Goal: Find specific page/section: Find specific page/section

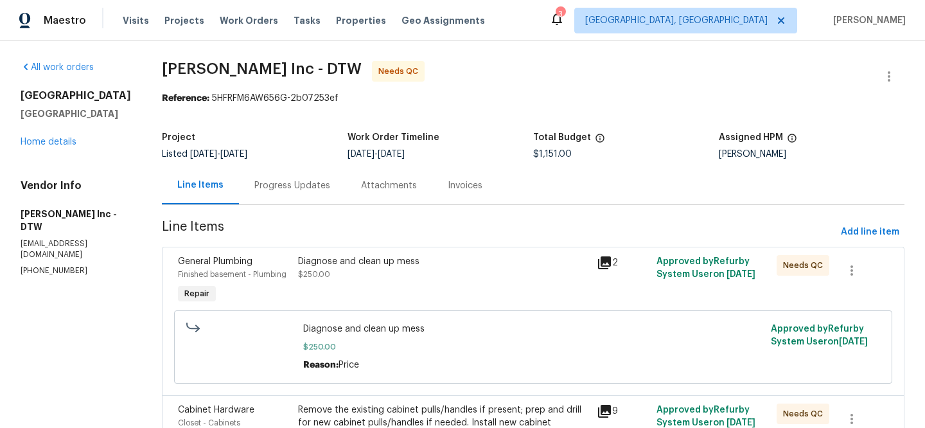
scroll to position [499, 0]
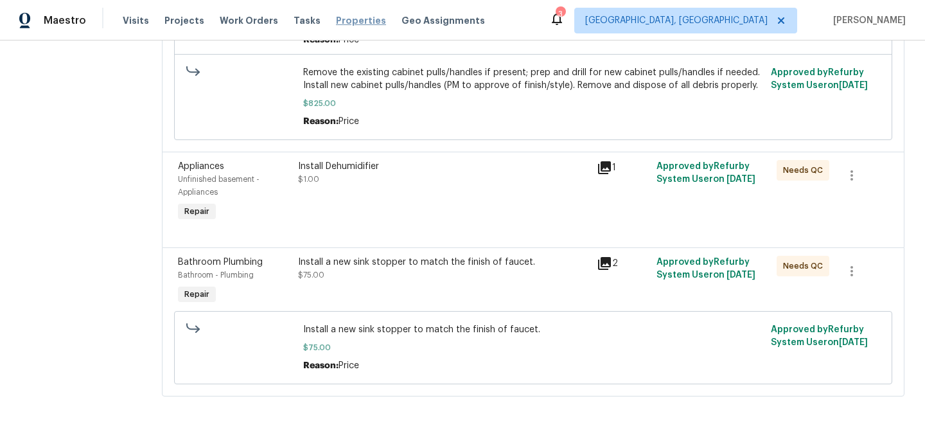
click at [336, 17] on span "Properties" at bounding box center [361, 20] width 50 height 13
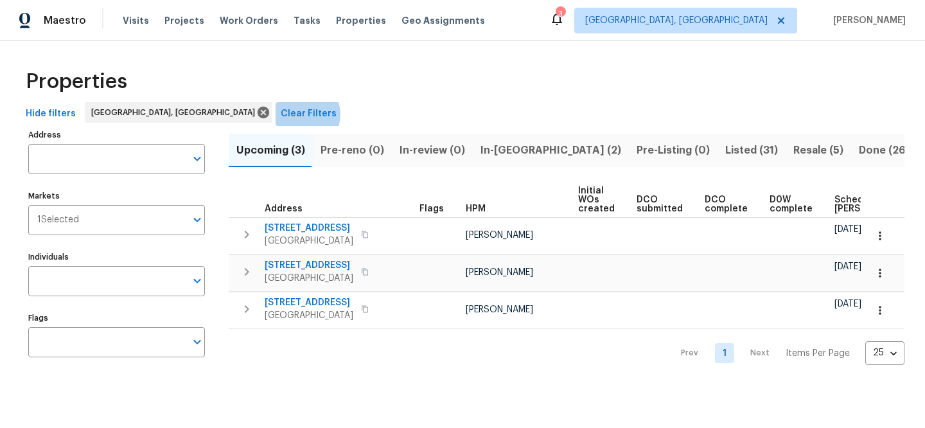
click at [281, 114] on span "Clear Filters" at bounding box center [309, 114] width 56 height 16
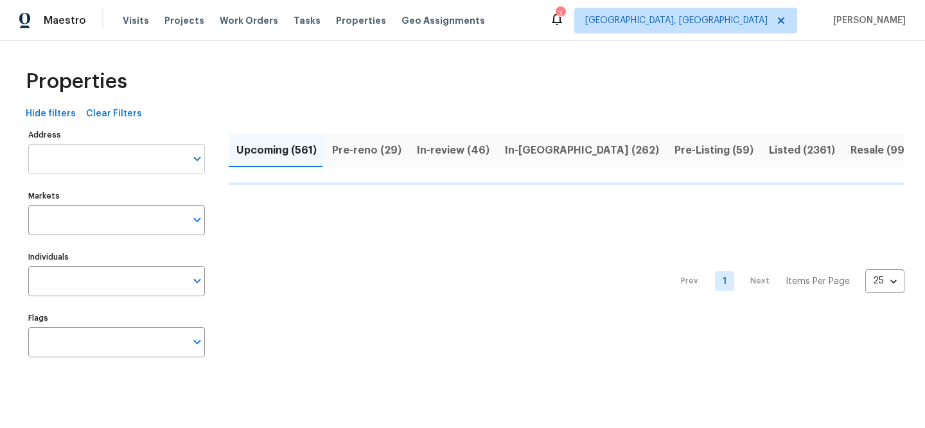
click at [121, 161] on input "Address" at bounding box center [106, 159] width 157 height 30
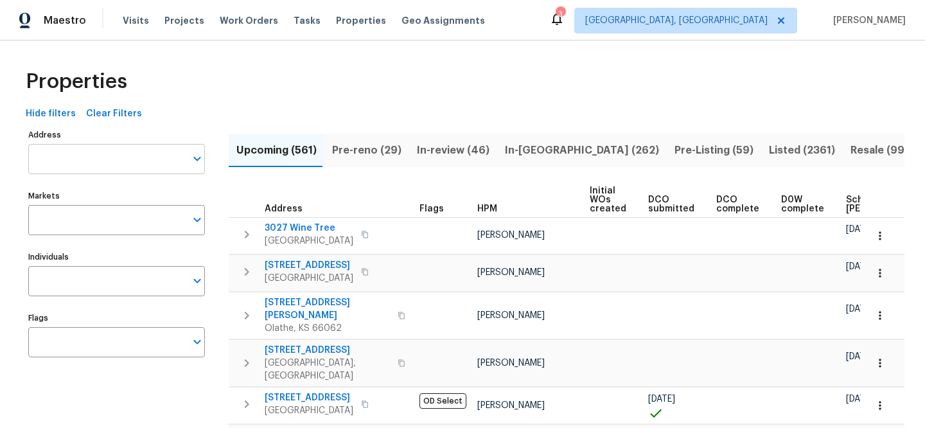
click at [120, 161] on input "Address" at bounding box center [106, 159] width 157 height 30
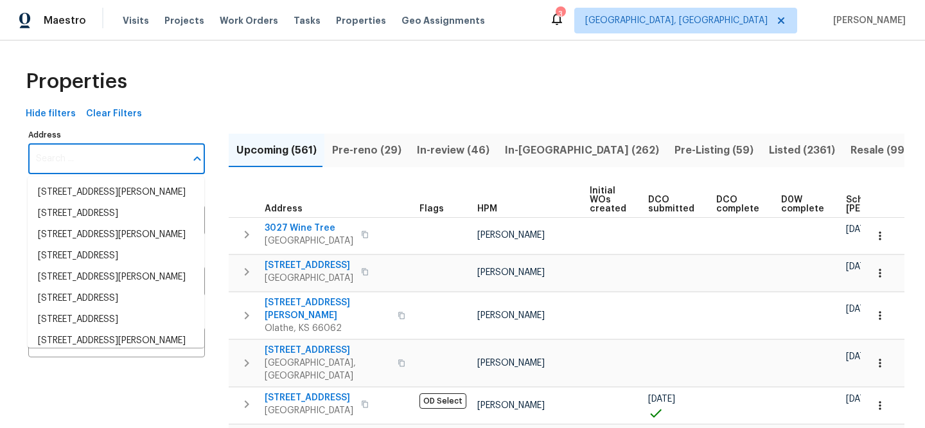
paste input "[STREET_ADDRESS]"
type input "[STREET_ADDRESS]"
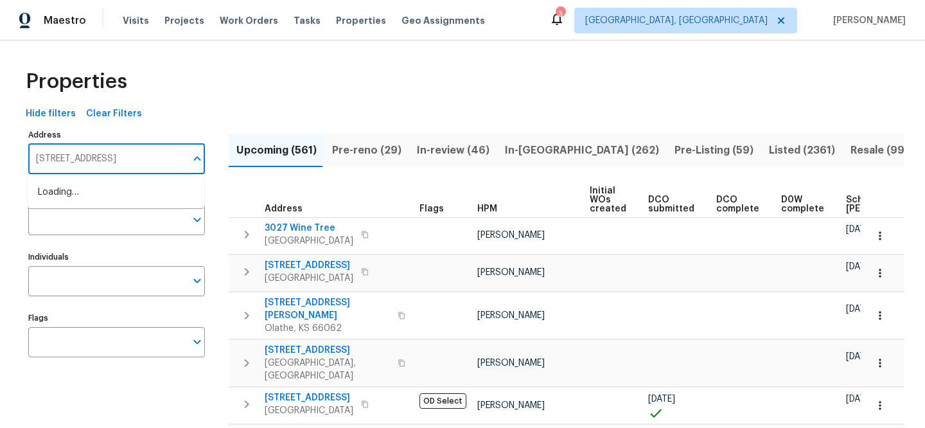
scroll to position [0, 25]
click at [130, 191] on li "504 Outlook Cv Flower Mound TX 75028" at bounding box center [116, 192] width 177 height 21
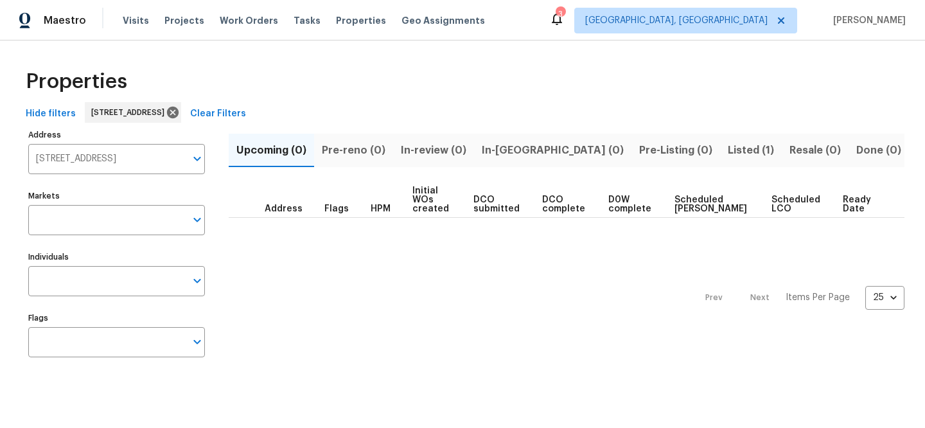
click at [720, 144] on button "Listed (1)" at bounding box center [751, 150] width 62 height 33
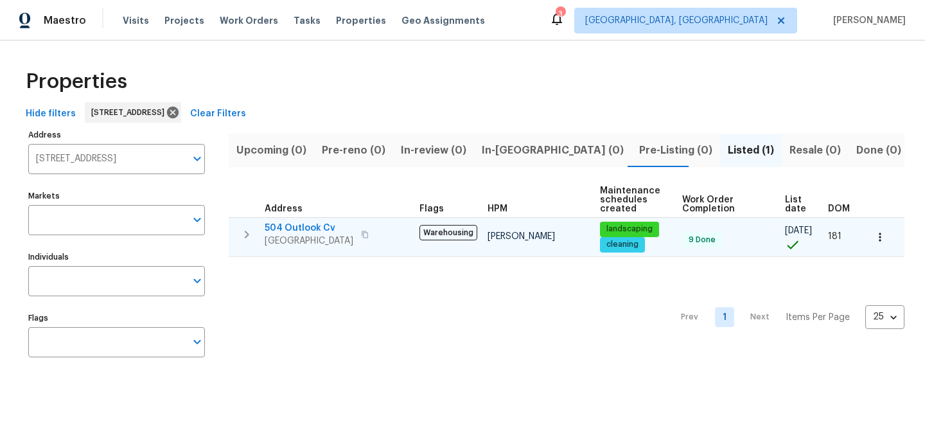
click at [290, 227] on span "504 Outlook Cv" at bounding box center [309, 228] width 89 height 13
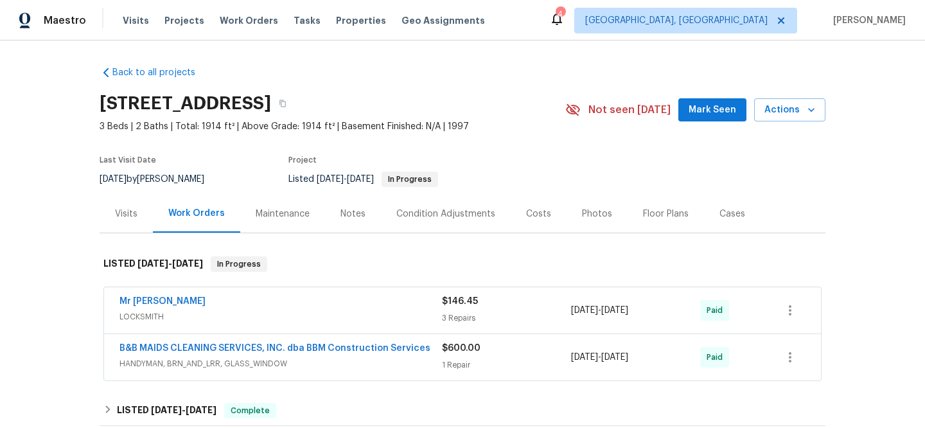
click at [115, 211] on div "Visits" at bounding box center [126, 214] width 22 height 13
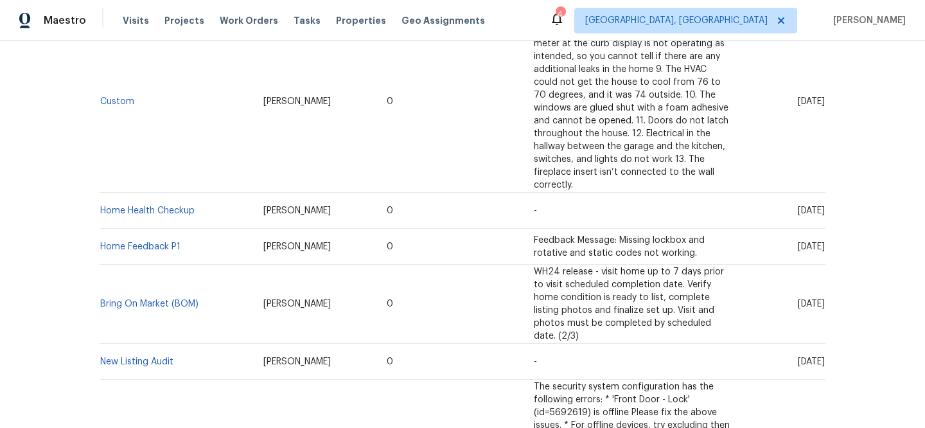
scroll to position [789, 0]
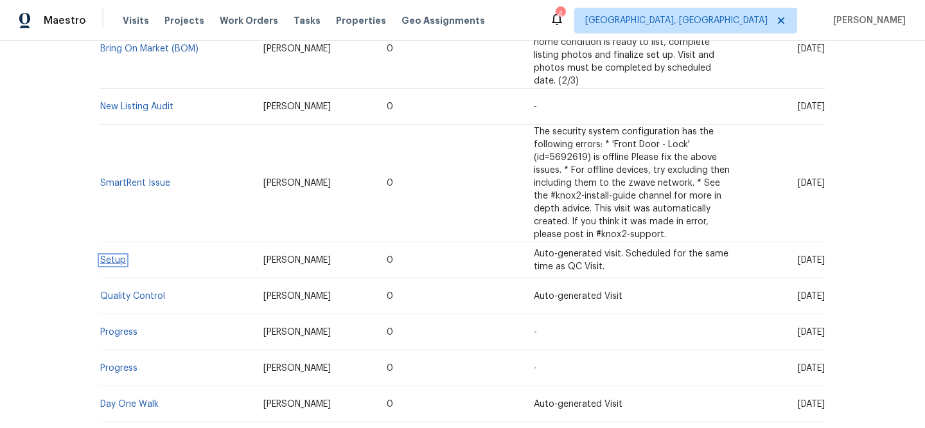
click at [112, 256] on link "Setup" at bounding box center [113, 260] width 26 height 9
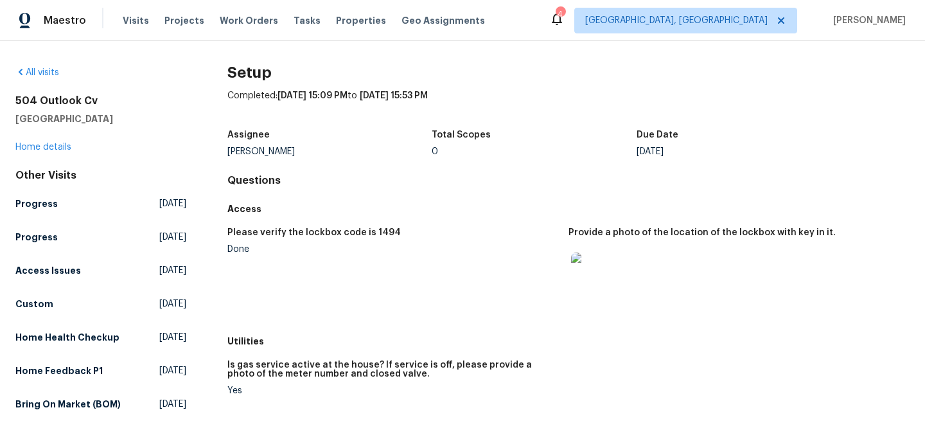
click at [597, 276] on img at bounding box center [591, 273] width 41 height 41
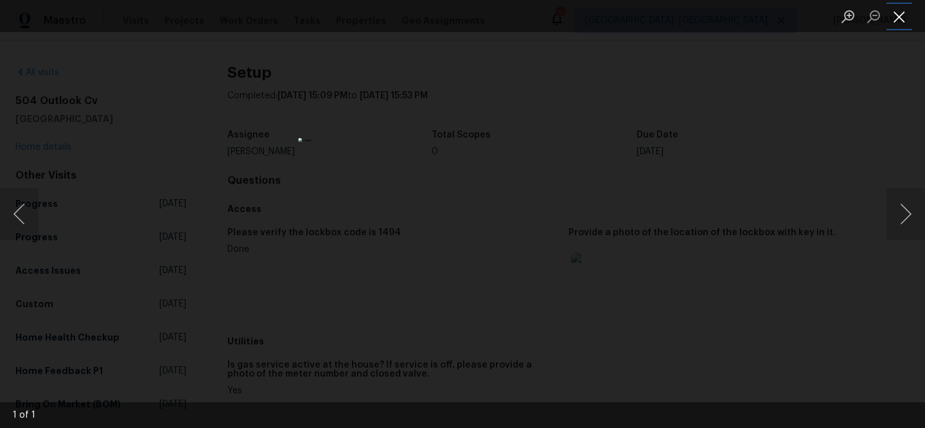
click at [899, 10] on button "Close lightbox" at bounding box center [900, 16] width 26 height 22
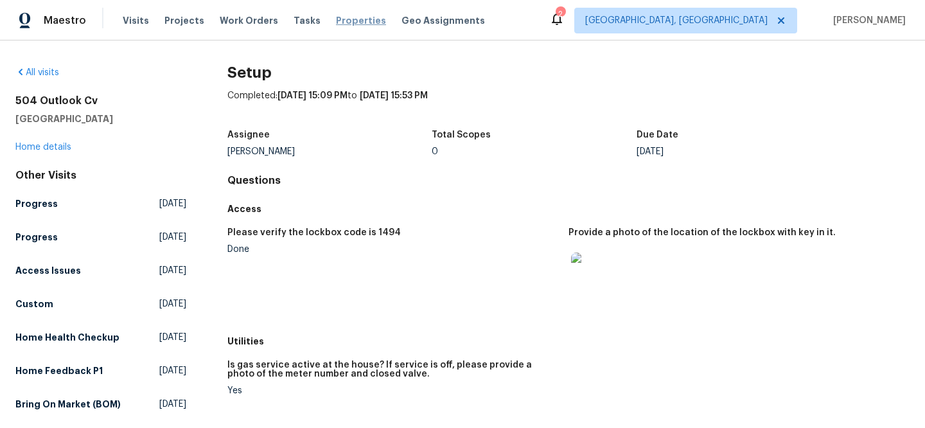
click at [346, 22] on span "Properties" at bounding box center [361, 20] width 50 height 13
